Goal: Task Accomplishment & Management: Complete application form

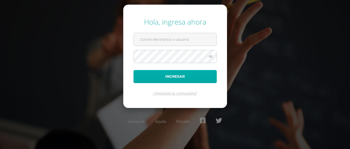
type input "[EMAIL_ADDRESS][DOMAIN_NAME]"
click at [176, 79] on button "Ingresar" at bounding box center [174, 76] width 83 height 13
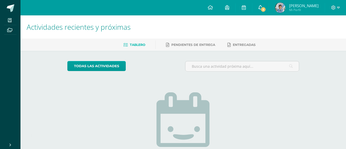
click at [261, 9] on link "3" at bounding box center [260, 7] width 16 height 15
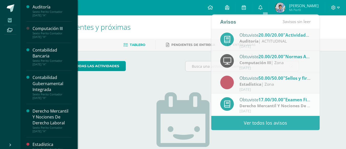
click at [12, 22] on span at bounding box center [10, 20] width 12 height 7
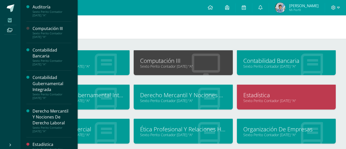
click at [34, 14] on div "Sexto Perito Contador Domingo "A"" at bounding box center [52, 13] width 39 height 7
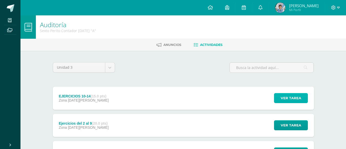
click at [292, 98] on span "Ver tarea" at bounding box center [291, 97] width 20 height 9
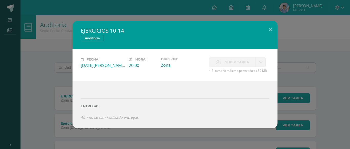
click at [244, 62] on span "Subir tarea" at bounding box center [237, 61] width 24 height 9
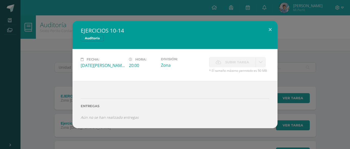
click at [244, 62] on span "Subir tarea" at bounding box center [237, 61] width 24 height 9
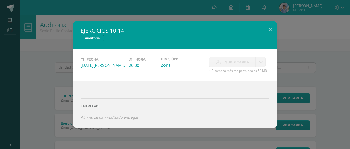
click at [244, 62] on span "Subir tarea" at bounding box center [237, 61] width 24 height 9
click at [271, 28] on button at bounding box center [270, 29] width 15 height 17
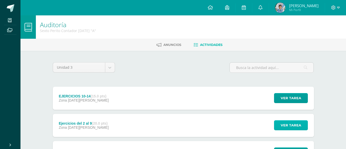
click at [287, 125] on span "Ver tarea" at bounding box center [291, 124] width 20 height 9
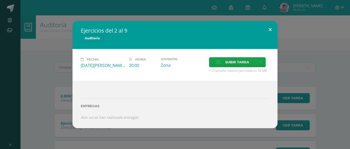
click at [268, 31] on button at bounding box center [270, 29] width 15 height 17
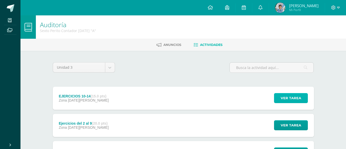
click at [282, 95] on span "Ver tarea" at bounding box center [291, 97] width 20 height 9
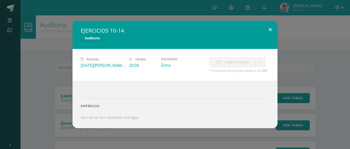
click at [271, 31] on button at bounding box center [270, 29] width 15 height 17
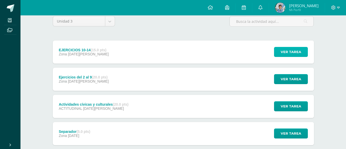
scroll to position [47, 0]
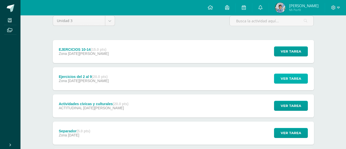
click at [285, 79] on span "Ver tarea" at bounding box center [291, 78] width 20 height 9
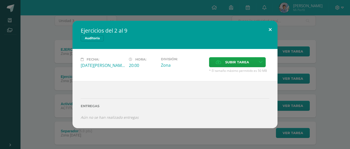
click at [269, 31] on button at bounding box center [270, 29] width 15 height 17
